Goal: Submit feedback/report problem: Submit feedback/report problem

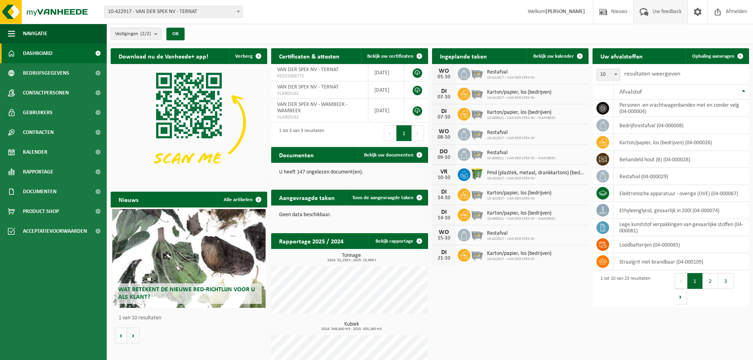
drag, startPoint x: 662, startPoint y: 9, endPoint x: 655, endPoint y: 11, distance: 7.1
click at [662, 9] on span "Uw feedback" at bounding box center [667, 11] width 33 height 23
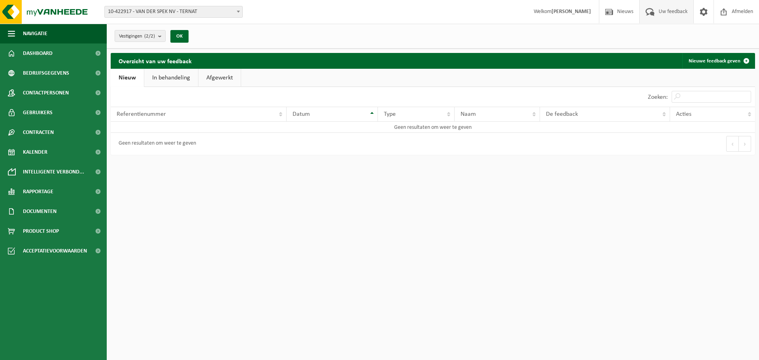
click at [668, 12] on span "Uw feedback" at bounding box center [673, 11] width 33 height 23
click at [31, 11] on img at bounding box center [47, 12] width 95 height 24
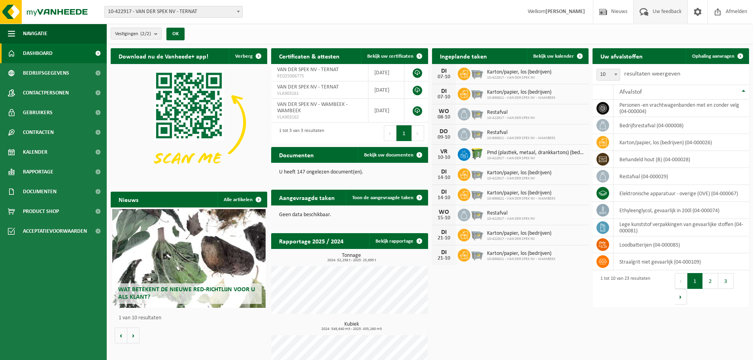
click at [659, 7] on span "Uw feedback" at bounding box center [667, 11] width 33 height 23
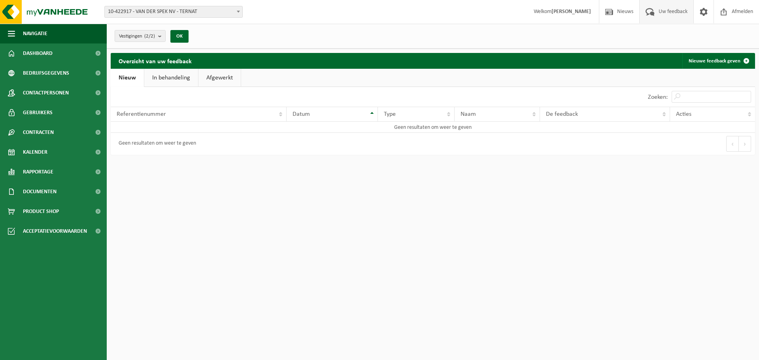
click at [575, 15] on span "Welkom [PERSON_NAME]" at bounding box center [562, 11] width 73 height 23
click at [569, 13] on strong "[PERSON_NAME]" at bounding box center [572, 12] width 40 height 6
click at [526, 9] on span "Welkom [PERSON_NAME]" at bounding box center [562, 11] width 73 height 23
click at [9, 8] on img at bounding box center [47, 12] width 95 height 24
